Goal: Navigation & Orientation: Find specific page/section

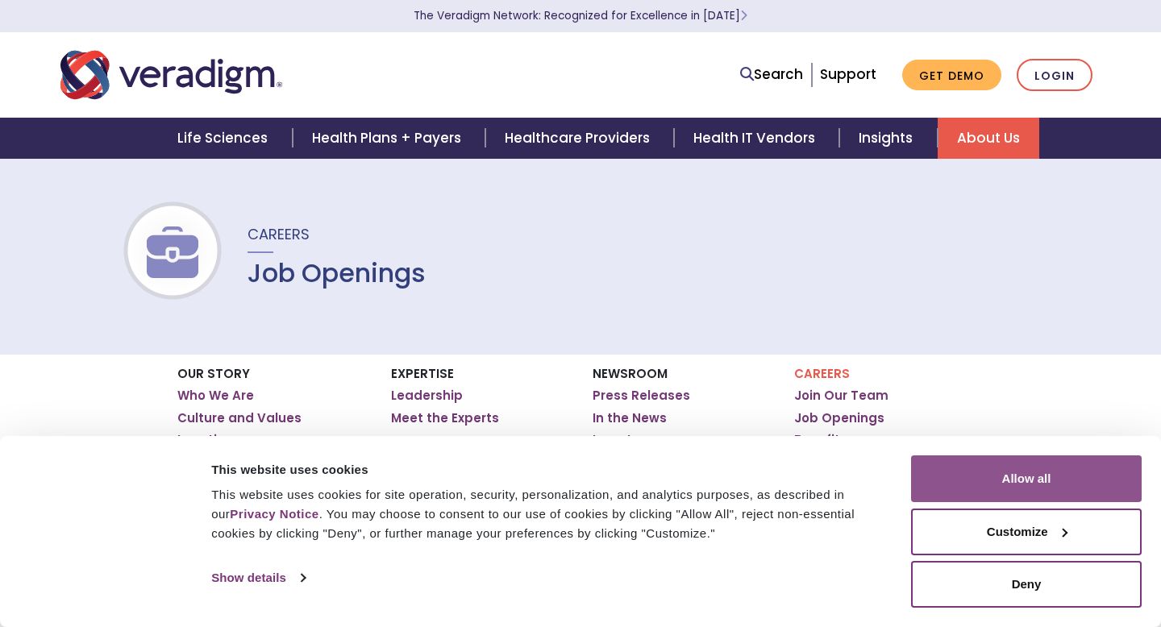
click at [1029, 478] on button "Allow all" at bounding box center [1026, 478] width 231 height 47
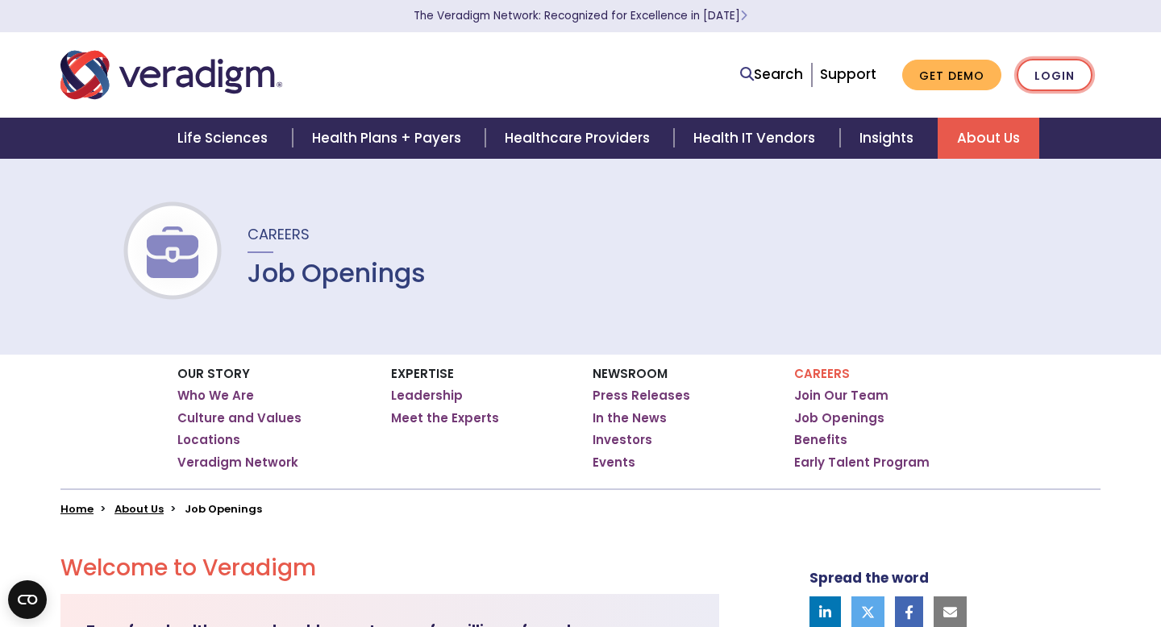
click at [1064, 66] on link "Login" at bounding box center [1055, 75] width 76 height 33
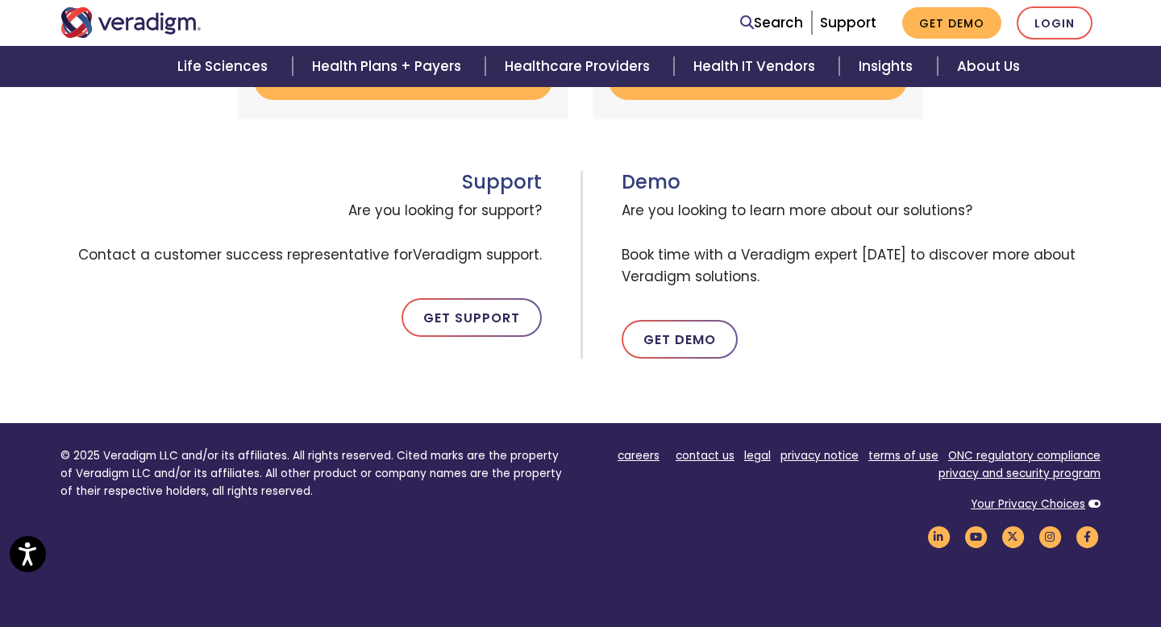
scroll to position [803, 0]
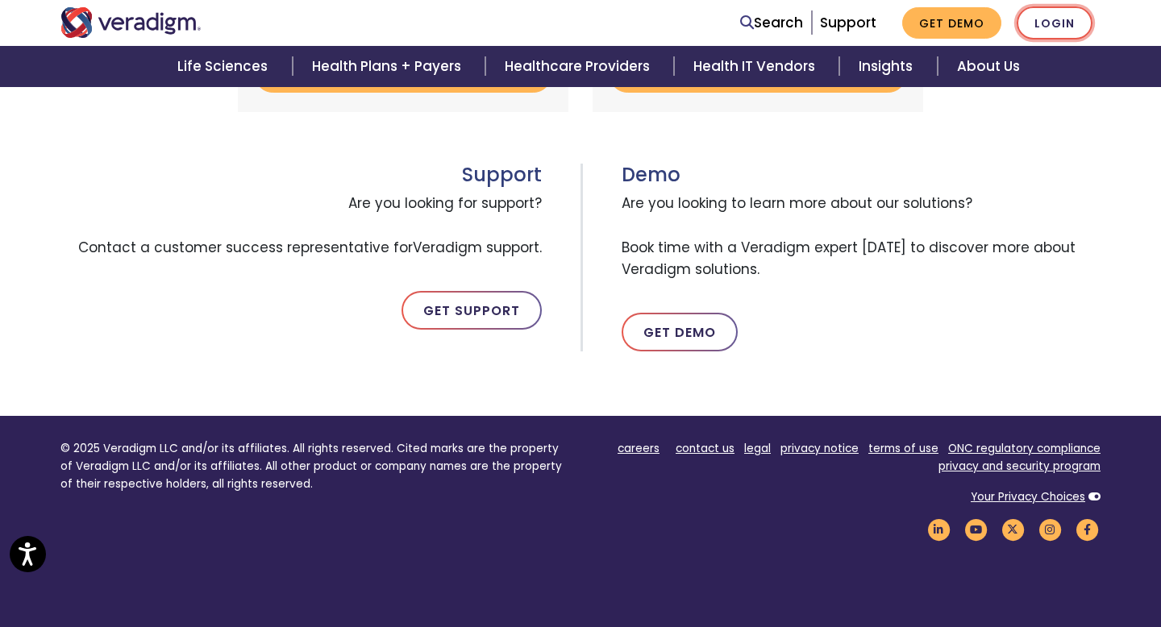
click at [1067, 20] on link "Login" at bounding box center [1055, 22] width 76 height 33
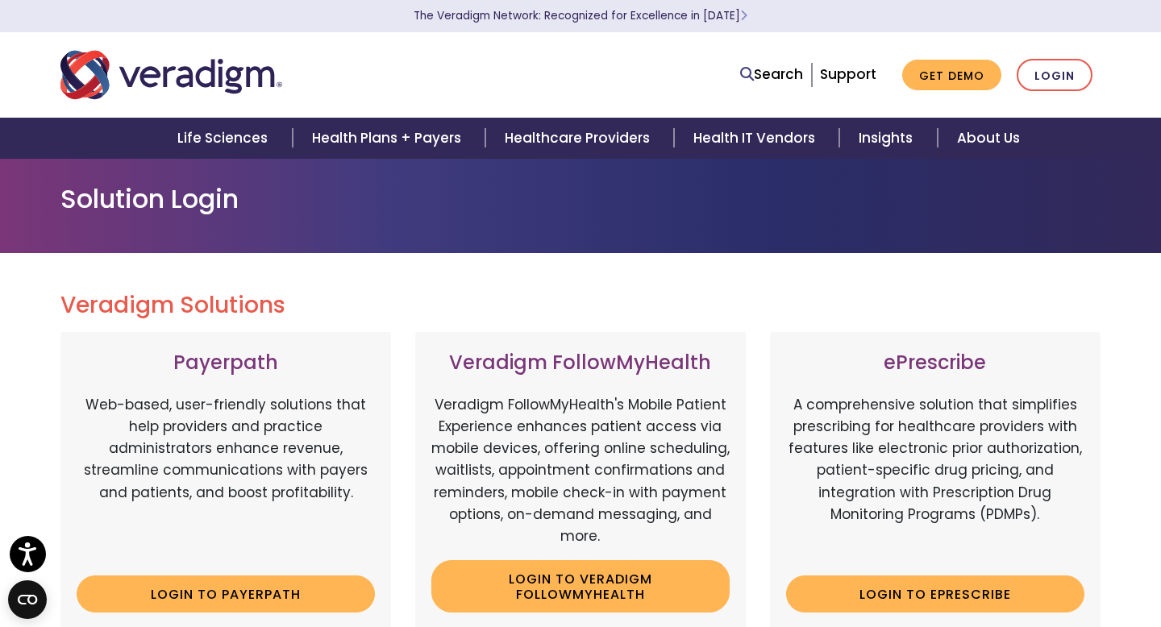
click at [784, 294] on h2 "Veradigm Solutions" at bounding box center [580, 305] width 1040 height 27
click at [1155, 247] on div "Solution Login" at bounding box center [580, 205] width 1161 height 95
click at [765, 83] on link "Search" at bounding box center [771, 75] width 63 height 22
click at [762, 75] on link "Search" at bounding box center [771, 75] width 63 height 22
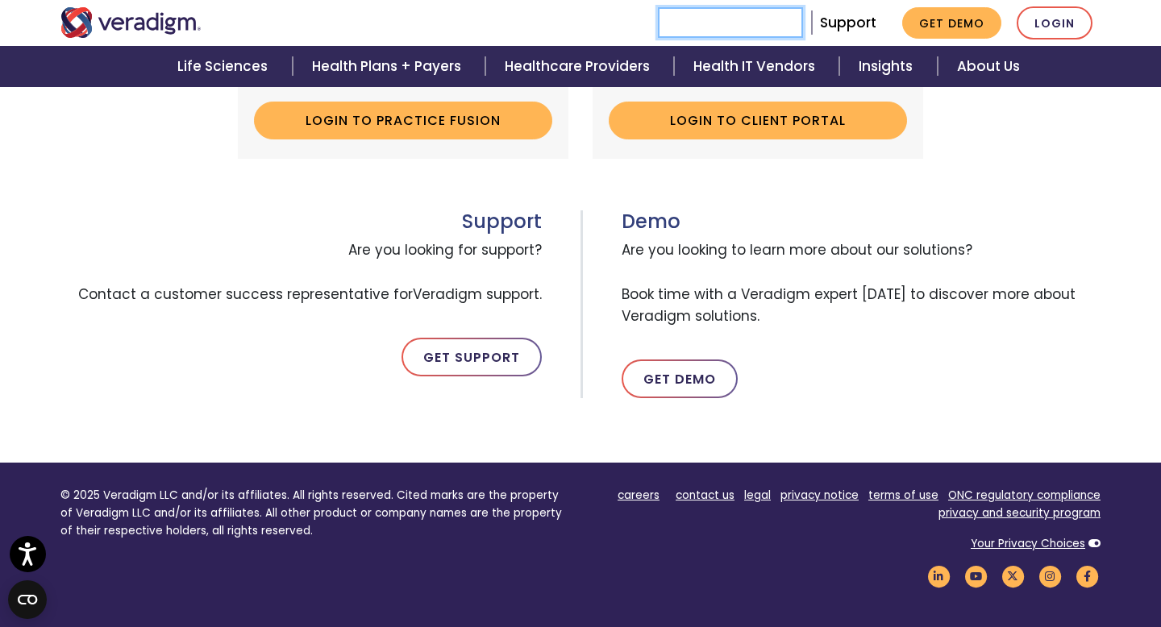
scroll to position [938, 0]
